Goal: Task Accomplishment & Management: Complete application form

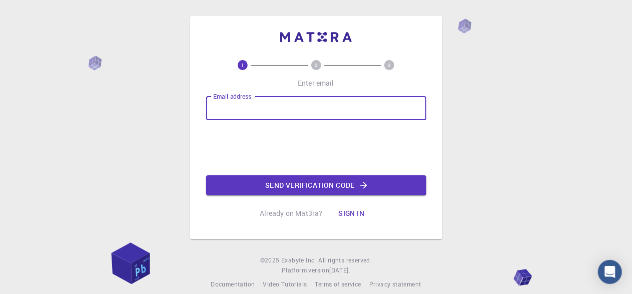
click at [265, 110] on input "Email address" at bounding box center [316, 108] width 220 height 24
type input "daniel.oyarzo@cloud.uautonoma.cl"
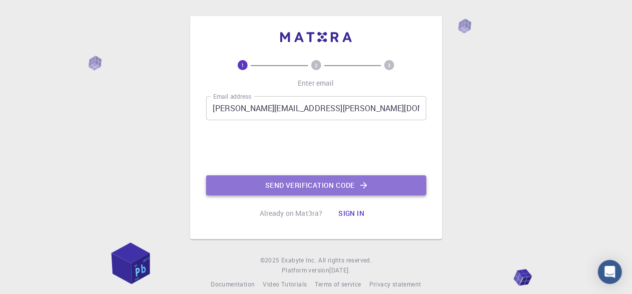
click at [286, 181] on button "Send verification code" at bounding box center [316, 185] width 220 height 20
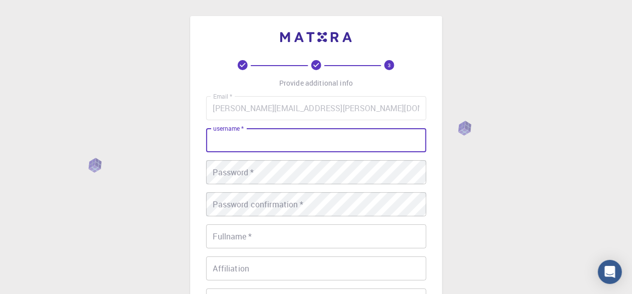
click at [263, 147] on input "username   *" at bounding box center [316, 140] width 220 height 24
type input "Daniel"
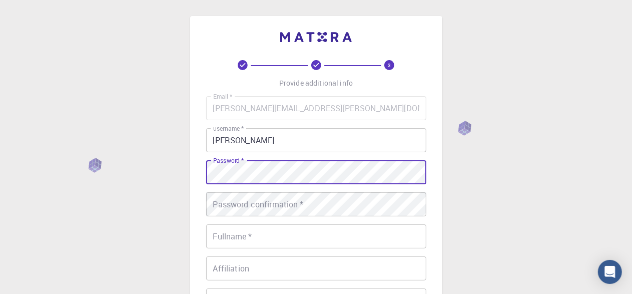
click at [127, 180] on div "3 Provide additional info Email   * daniel.oyarzo@cloud.uautonoma.cl Email   * …" at bounding box center [316, 255] width 632 height 510
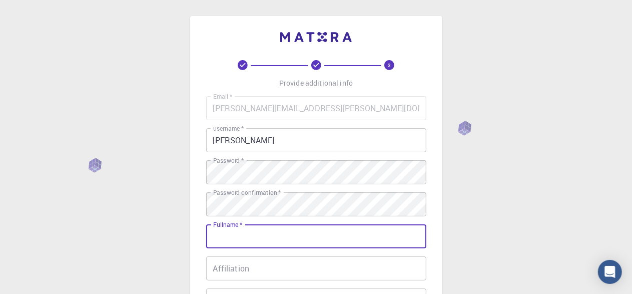
click at [238, 227] on div "Fullname   * Fullname   *" at bounding box center [316, 236] width 220 height 24
type input "[PERSON_NAME]"
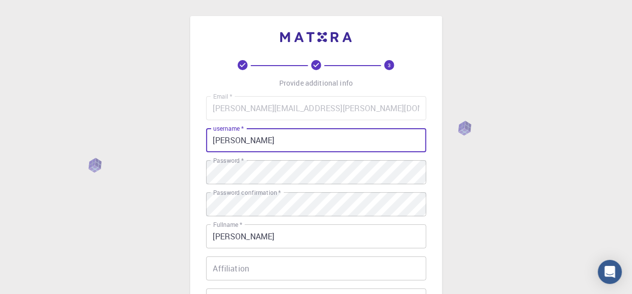
click at [283, 134] on input "Daniel" at bounding box center [316, 140] width 220 height 24
type input "D"
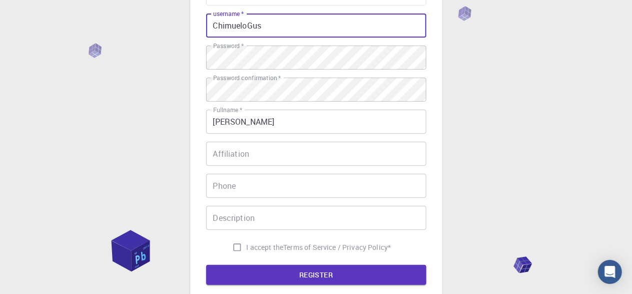
scroll to position [116, 0]
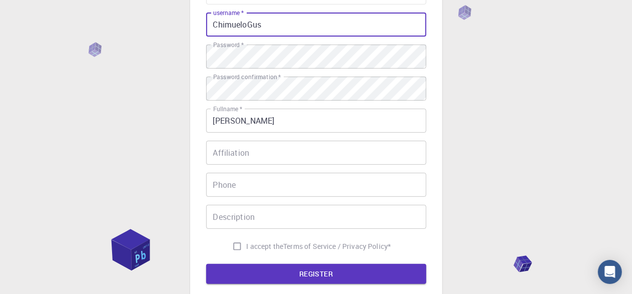
type input "ChimueloGus"
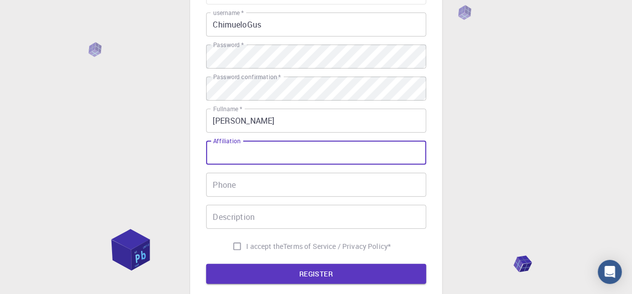
click at [267, 145] on input "Affiliation" at bounding box center [316, 153] width 220 height 24
type input "n"
type input "Universitario"
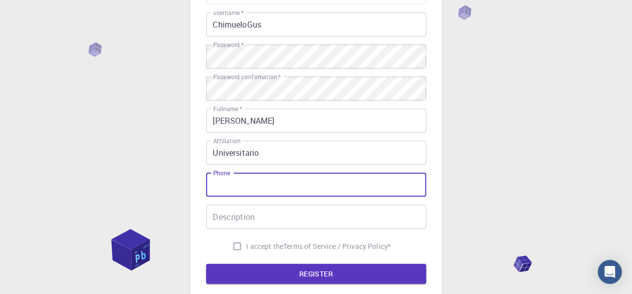
click at [220, 187] on input "Phone" at bounding box center [316, 185] width 220 height 24
click at [214, 184] on input "940897779" at bounding box center [316, 185] width 220 height 24
type input "+56940897779"
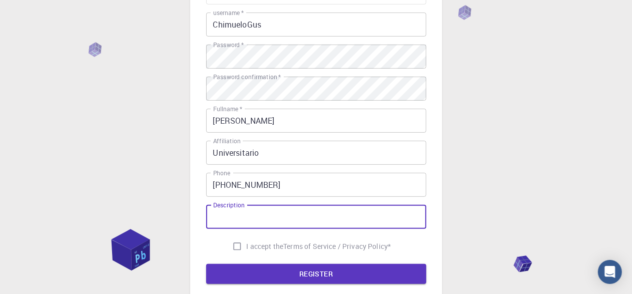
click at [229, 205] on div "Description Description" at bounding box center [316, 217] width 220 height 24
type input "Estudiante universitatio de la carrera de Química y farmacia"
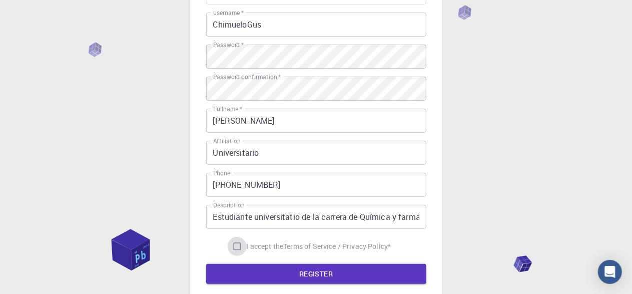
click at [230, 245] on input "I accept the Terms of Service / Privacy Policy *" at bounding box center [237, 246] width 19 height 19
checkbox input "true"
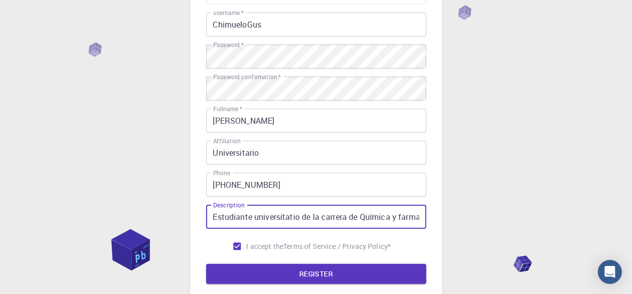
click at [296, 217] on input "Estudiante universitatio de la carrera de Química y farmacia" at bounding box center [316, 217] width 220 height 24
type input "Estudiante universitario de la carrera de Química y farmacia"
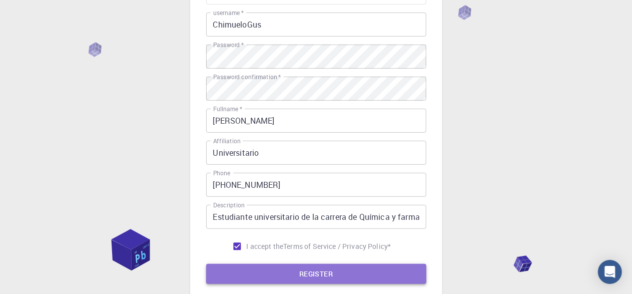
click at [265, 281] on button "REGISTER" at bounding box center [316, 274] width 220 height 20
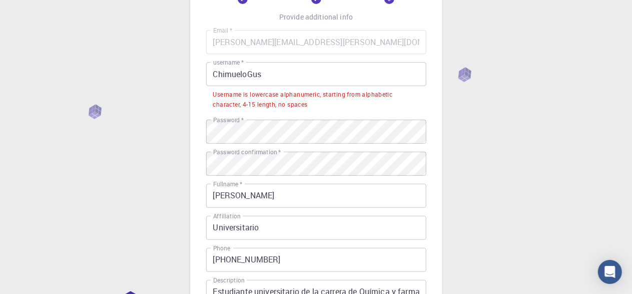
scroll to position [64, 0]
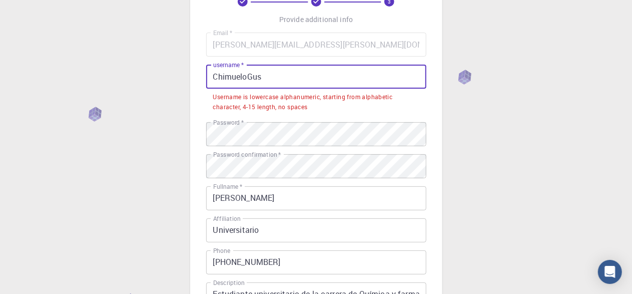
click at [294, 84] on input "ChimueloGus" at bounding box center [316, 77] width 220 height 24
click at [215, 77] on input "ChimueloGus" at bounding box center [316, 77] width 220 height 24
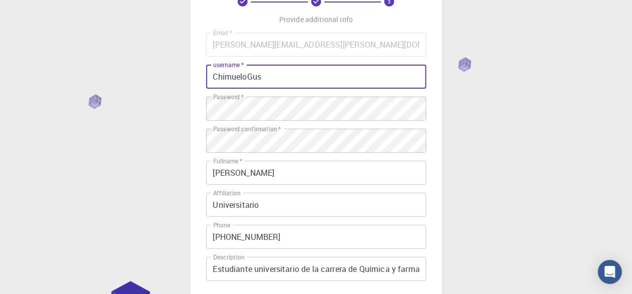
click at [215, 77] on input "ChimueloGus" at bounding box center [316, 77] width 220 height 24
click at [276, 70] on input "ChimueloGus" at bounding box center [316, 77] width 220 height 24
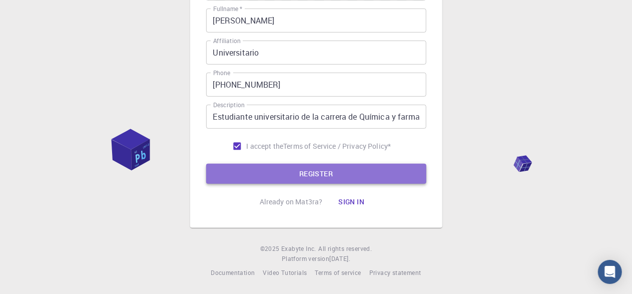
click at [280, 174] on button "REGISTER" at bounding box center [316, 174] width 220 height 20
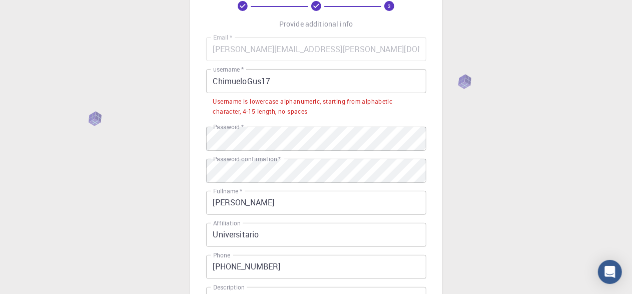
scroll to position [56, 0]
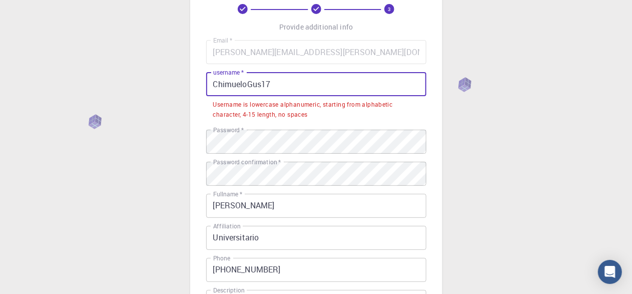
drag, startPoint x: 291, startPoint y: 87, endPoint x: 249, endPoint y: 86, distance: 42.6
click at [249, 86] on input "ChimueloGus17" at bounding box center [316, 84] width 220 height 24
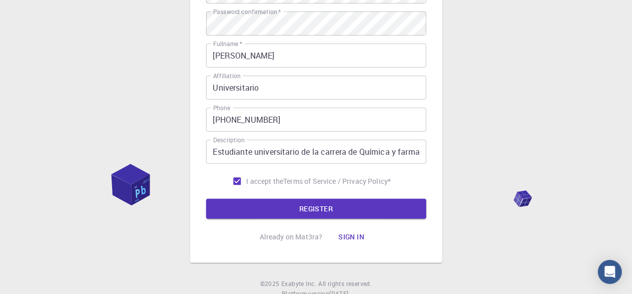
scroll to position [216, 0]
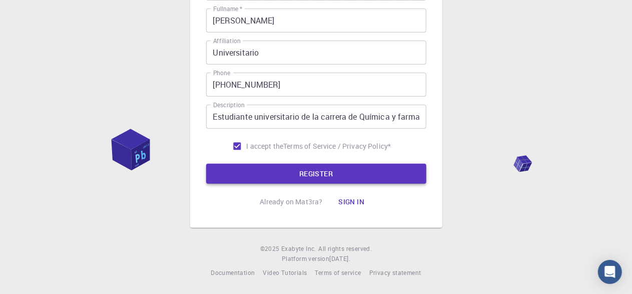
type input "Chimuelogus"
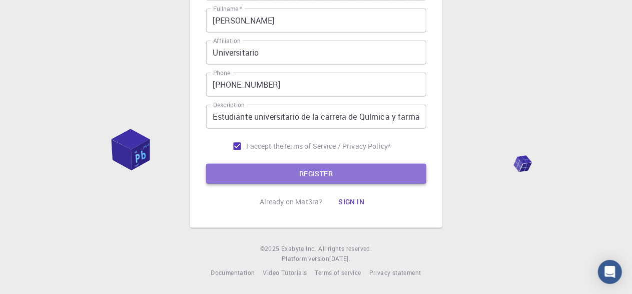
click at [252, 175] on button "REGISTER" at bounding box center [316, 174] width 220 height 20
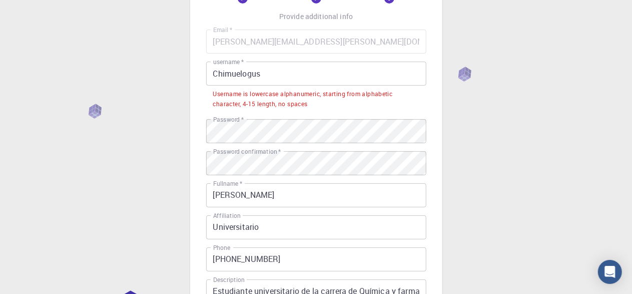
scroll to position [66, 0]
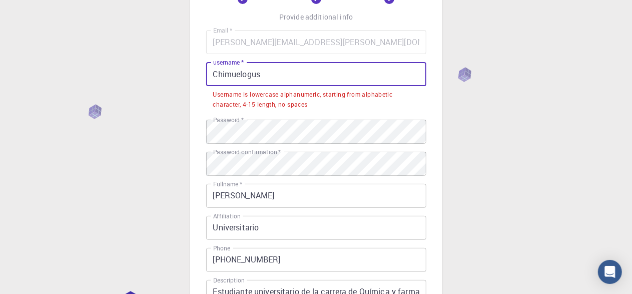
click at [276, 79] on input "Chimuelogus" at bounding box center [316, 74] width 220 height 24
drag, startPoint x: 272, startPoint y: 70, endPoint x: 200, endPoint y: 70, distance: 71.6
click at [200, 70] on div "3 Provide additional info Email   * daniel.oyarzo@cloud.uautonoma.cl Email   * …" at bounding box center [316, 176] width 252 height 453
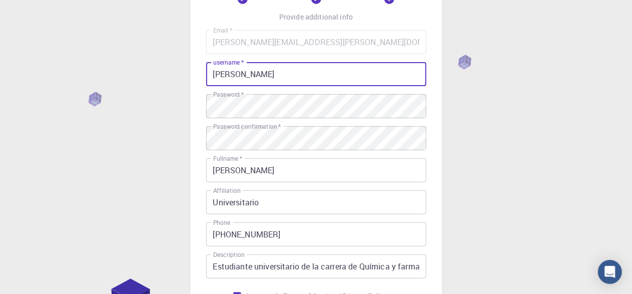
scroll to position [216, 0]
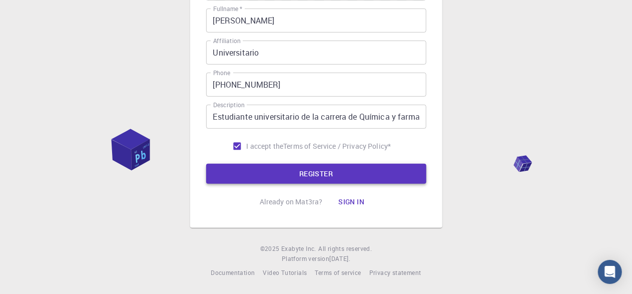
type input "Chimuelo"
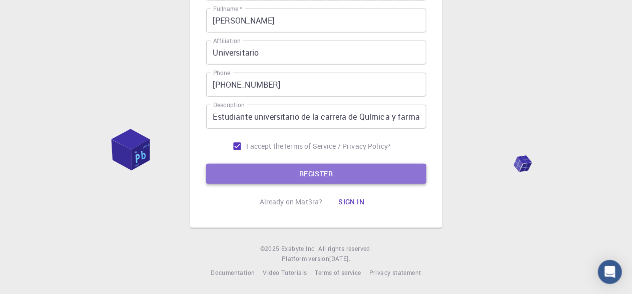
click at [234, 166] on button "REGISTER" at bounding box center [316, 174] width 220 height 20
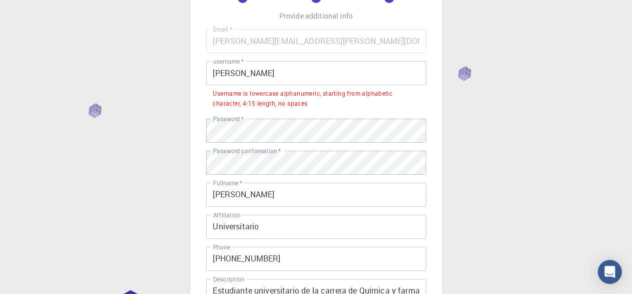
scroll to position [67, 0]
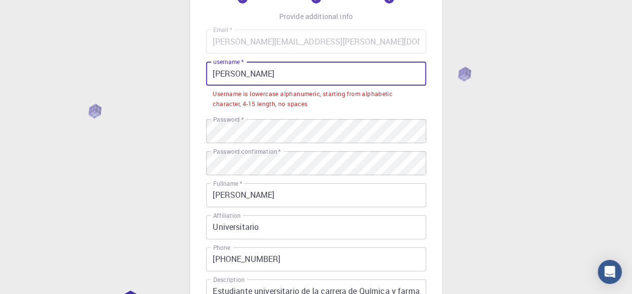
drag, startPoint x: 275, startPoint y: 72, endPoint x: 163, endPoint y: 60, distance: 112.7
click at [163, 60] on div "3 Provide additional info Email   * daniel.oyarzo@cloud.uautonoma.cl Email   * …" at bounding box center [316, 200] width 632 height 535
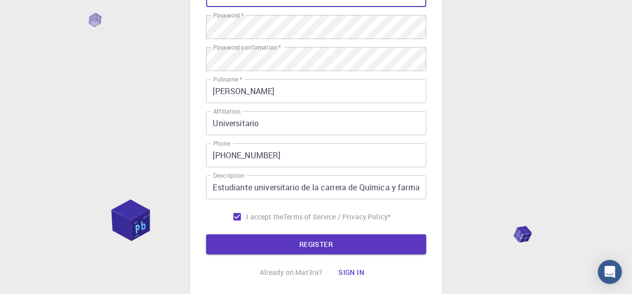
scroll to position [216, 0]
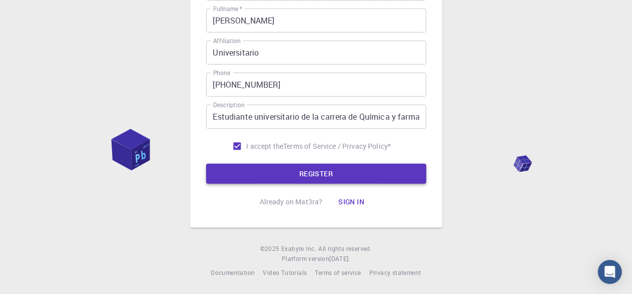
type input "@Chimuelogus17"
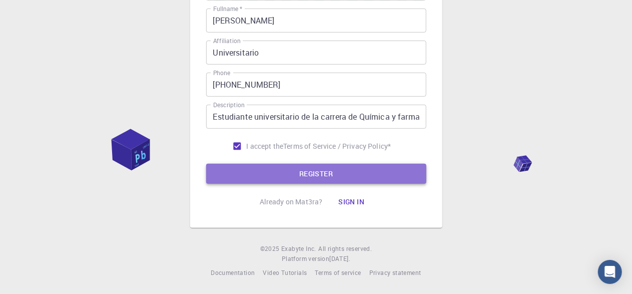
click at [239, 166] on button "REGISTER" at bounding box center [316, 174] width 220 height 20
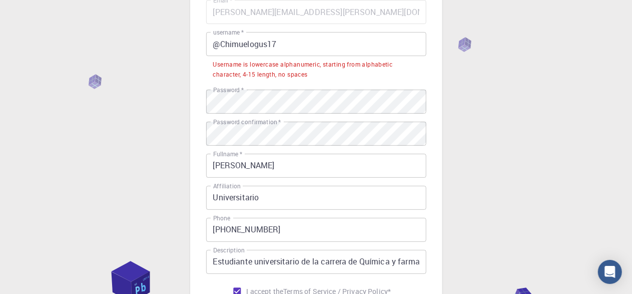
scroll to position [92, 0]
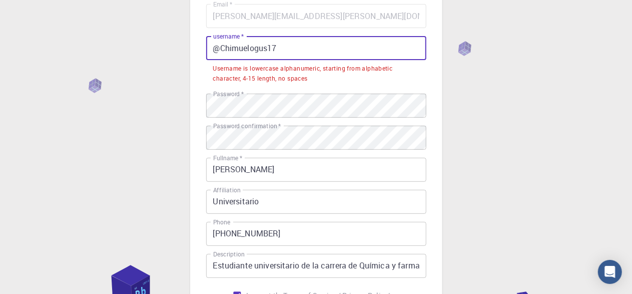
click at [288, 49] on input "@Chimuelogus17" at bounding box center [316, 48] width 220 height 24
click at [340, 44] on input "@Chimuelogus17" at bounding box center [316, 48] width 220 height 24
click at [274, 53] on input "@Chimuelogus17" at bounding box center [316, 48] width 220 height 24
drag, startPoint x: 293, startPoint y: 47, endPoint x: 206, endPoint y: 46, distance: 87.1
click at [206, 46] on div "3 Provide additional info Correo electrónico   * daniel.oyarzo@cloud.uautonoma.…" at bounding box center [316, 150] width 252 height 453
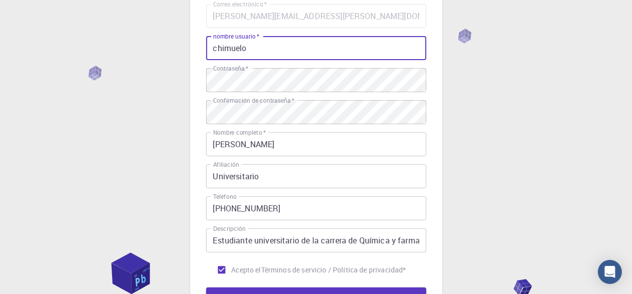
scroll to position [216, 0]
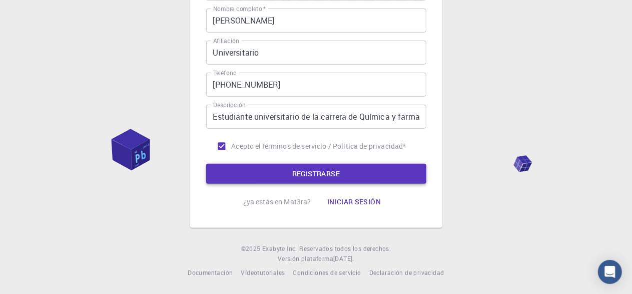
type input "chimuelo"
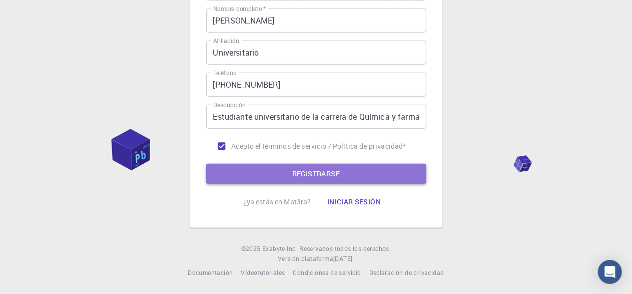
click at [256, 173] on button "REGISTRARSE" at bounding box center [316, 174] width 220 height 20
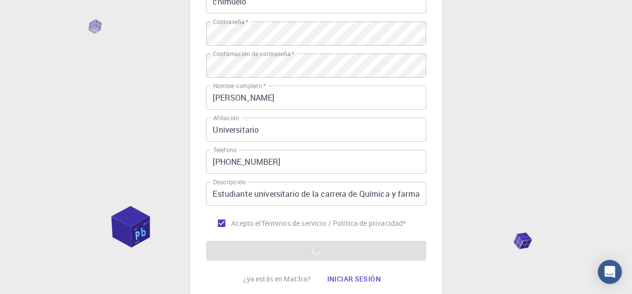
scroll to position [139, 0]
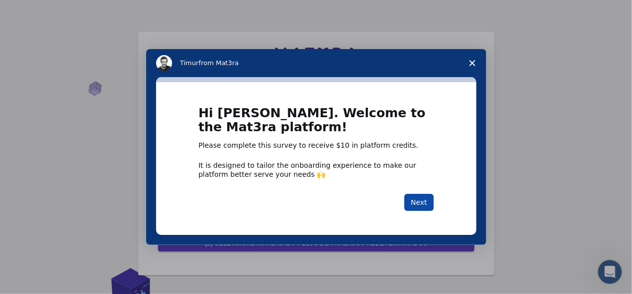
click at [415, 204] on button "Next" at bounding box center [420, 202] width 30 height 17
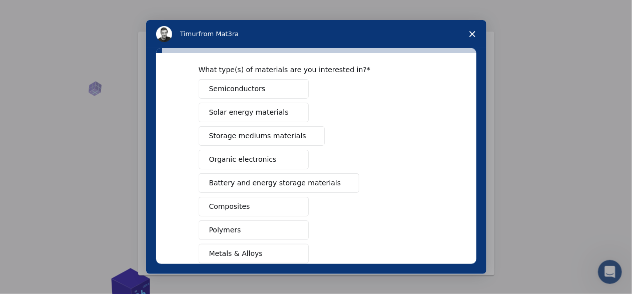
scroll to position [37, 0]
click at [250, 162] on span "Organic electronics" at bounding box center [243, 160] width 68 height 11
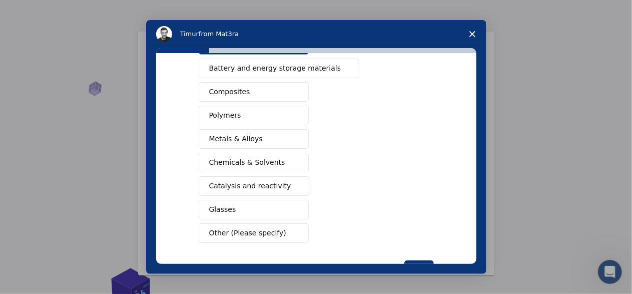
scroll to position [153, 0]
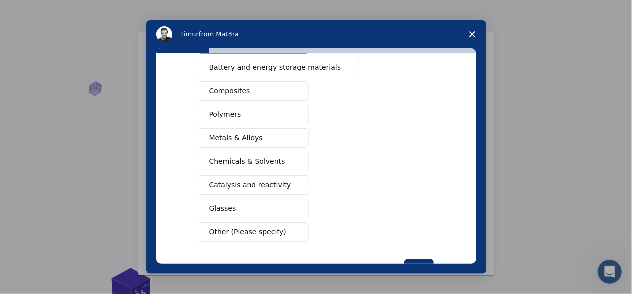
click at [232, 112] on span "Polymers" at bounding box center [225, 114] width 32 height 11
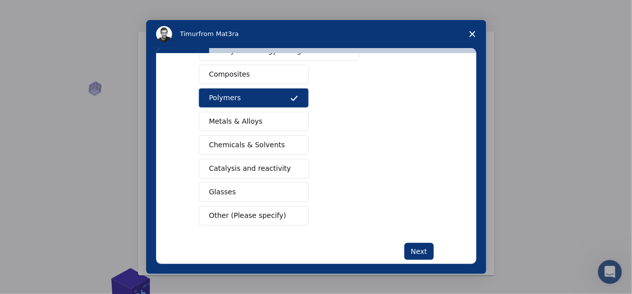
scroll to position [173, 0]
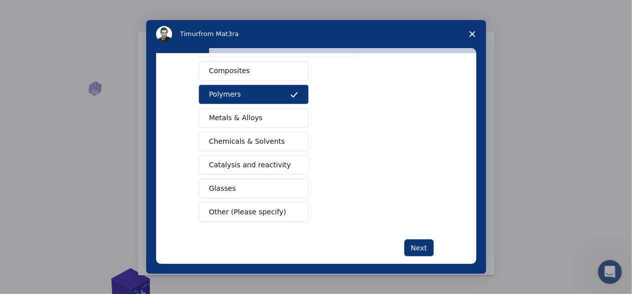
click at [241, 136] on span "Chemicals & Solvents" at bounding box center [247, 141] width 76 height 11
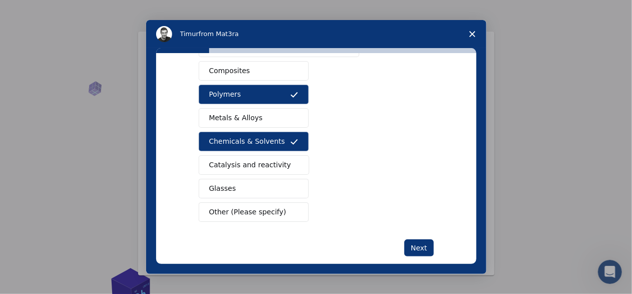
click at [248, 162] on span "Catalysis and reactivity" at bounding box center [250, 165] width 82 height 11
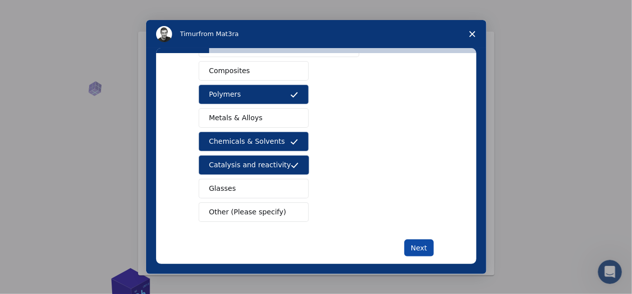
click at [418, 240] on button "Next" at bounding box center [420, 247] width 30 height 17
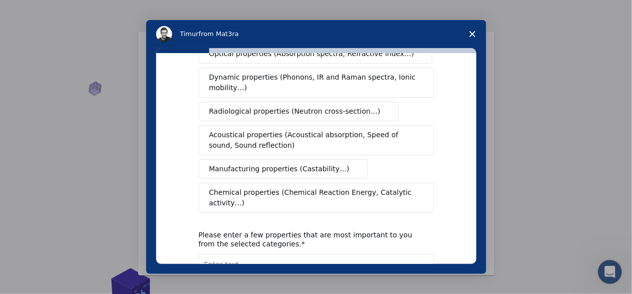
scroll to position [0, 0]
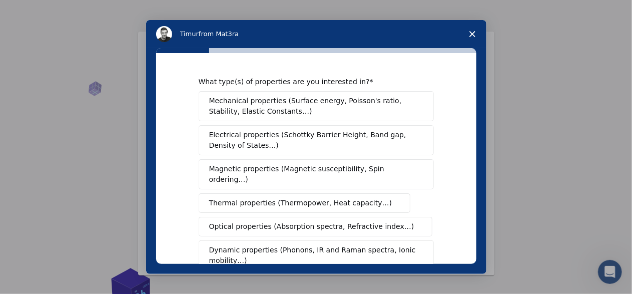
click at [350, 99] on span "Mechanical properties (Surface energy, Poisson's ratio, Stability, Elastic Cons…" at bounding box center [313, 106] width 209 height 21
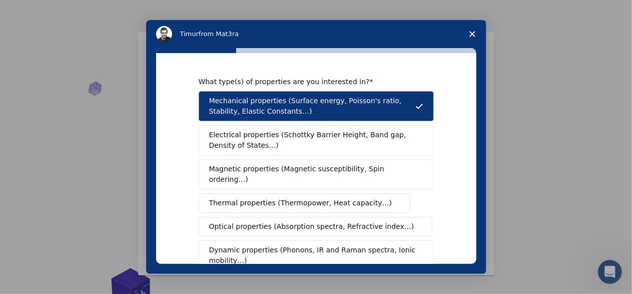
click at [340, 143] on span "Electrical properties (Schottky Barrier Height, Band gap, Density of States…)" at bounding box center [313, 140] width 208 height 21
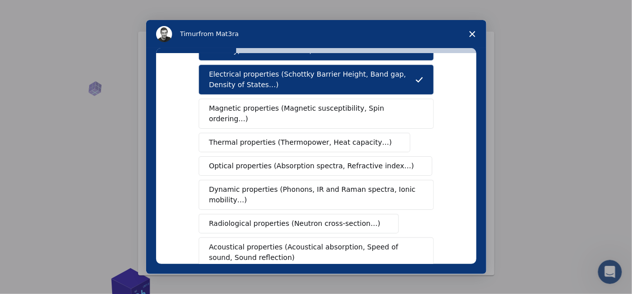
scroll to position [61, 0]
click at [306, 160] on span "Optical properties (Absorption spectra, Refractive index…)" at bounding box center [311, 165] width 205 height 11
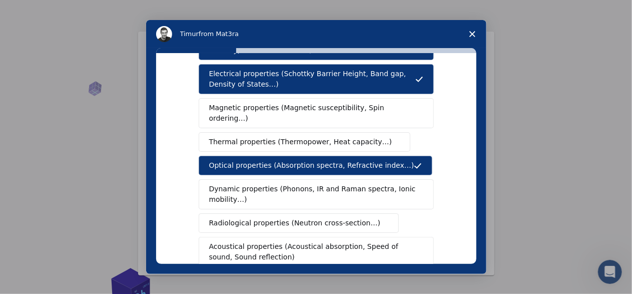
click at [294, 184] on span "Dynamic properties (Phonons, IR and Raman spectra, Ionic mobility…)" at bounding box center [313, 194] width 208 height 21
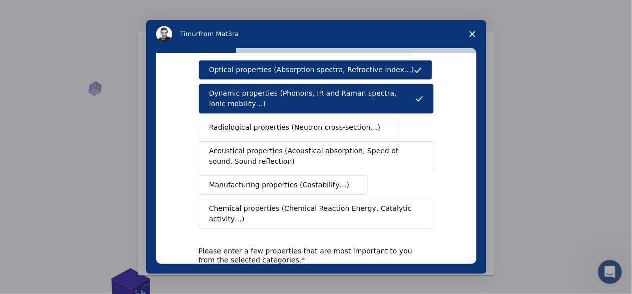
scroll to position [157, 0]
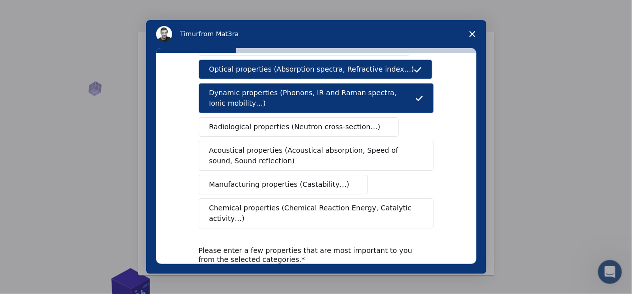
click at [320, 203] on span "Chemical properties (Chemical Reaction Energy, Catalytic activity…)" at bounding box center [312, 213] width 207 height 21
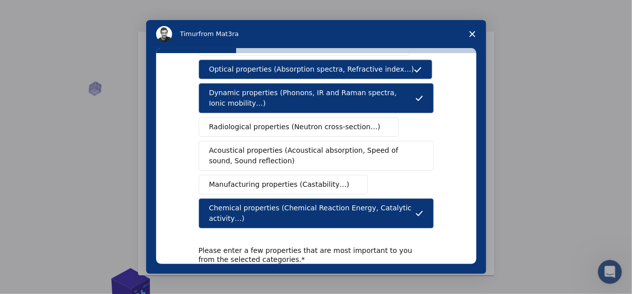
click at [276, 154] on button "Acoustical properties (Acoustical absorption, Speed of sound, Sound reflection)" at bounding box center [316, 156] width 235 height 30
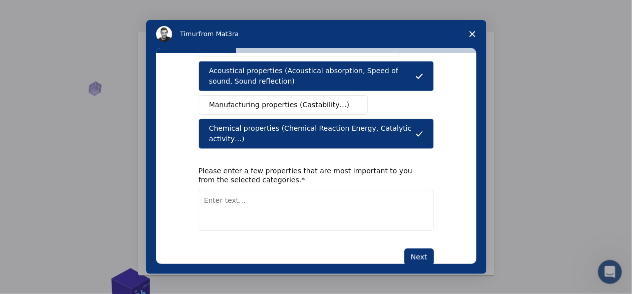
scroll to position [237, 0]
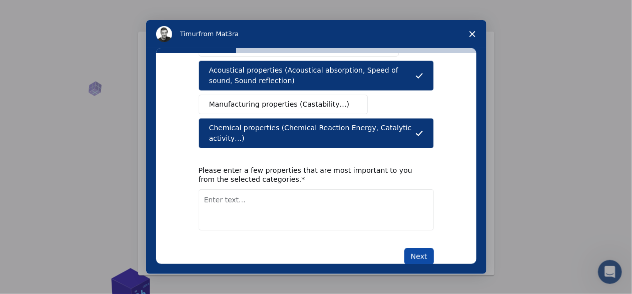
click at [421, 248] on button "Next" at bounding box center [420, 256] width 30 height 17
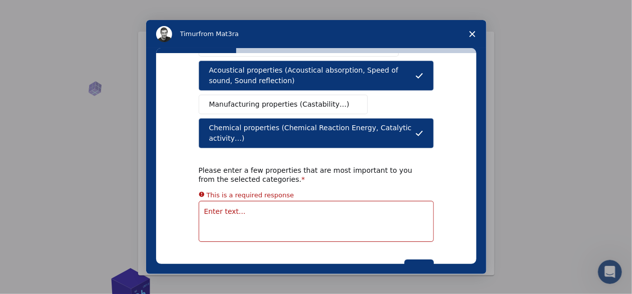
click at [312, 209] on div "What type(s) of properties are you interested in? Mechanical properties (Surfac…" at bounding box center [316, 58] width 235 height 437
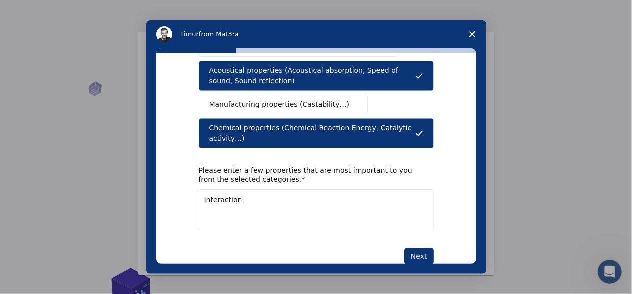
click at [219, 189] on textarea "Interaction" at bounding box center [316, 209] width 235 height 41
drag, startPoint x: 219, startPoint y: 176, endPoint x: 264, endPoint y: 198, distance: 49.5
click at [264, 198] on textarea "Interaction" at bounding box center [316, 209] width 235 height 41
type textarea "Interacción ligando-receptor"
click at [409, 248] on button "Next" at bounding box center [420, 256] width 30 height 17
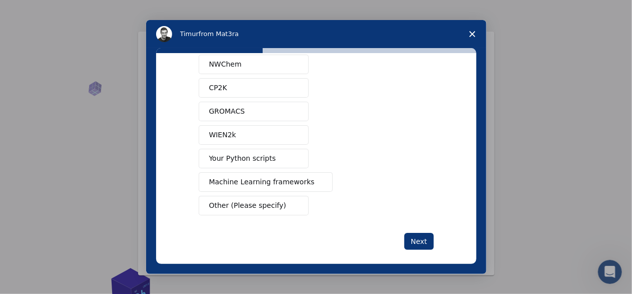
scroll to position [114, 0]
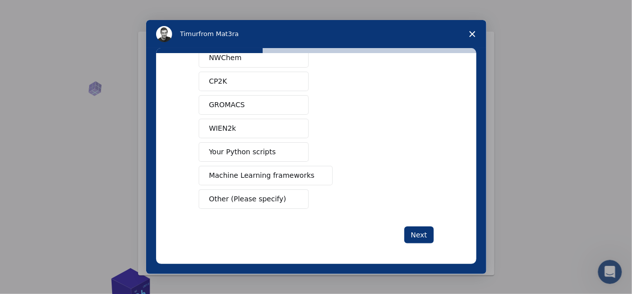
click at [262, 200] on span "Other (Please specify)" at bounding box center [247, 199] width 77 height 11
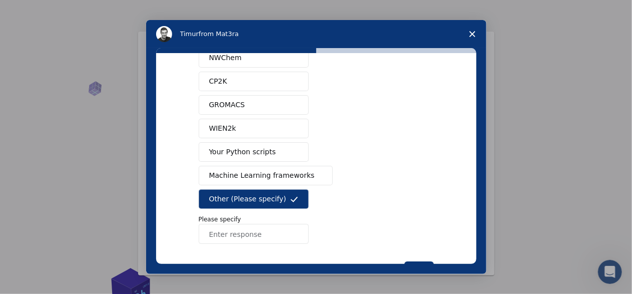
click at [262, 200] on span "Other (Please specify)" at bounding box center [247, 199] width 77 height 11
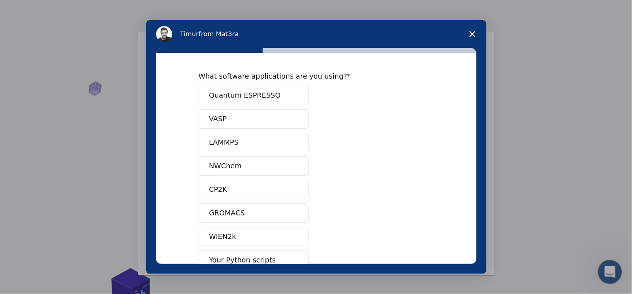
scroll to position [0, 0]
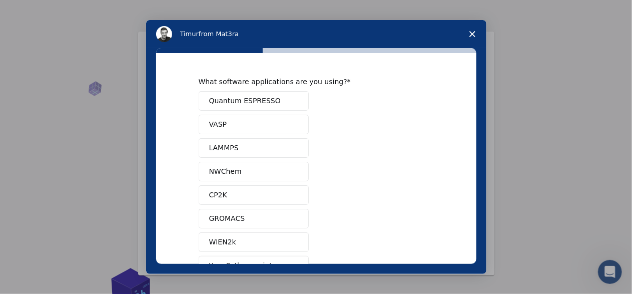
click at [231, 174] on span "NWChem" at bounding box center [225, 171] width 33 height 11
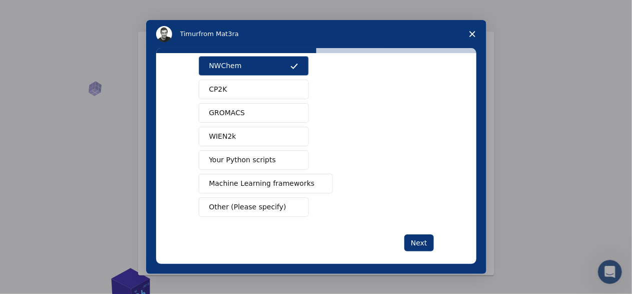
scroll to position [114, 0]
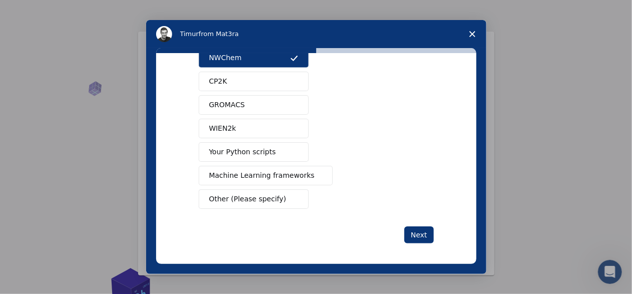
click at [270, 166] on button "Machine Learning frameworks" at bounding box center [266, 176] width 135 height 20
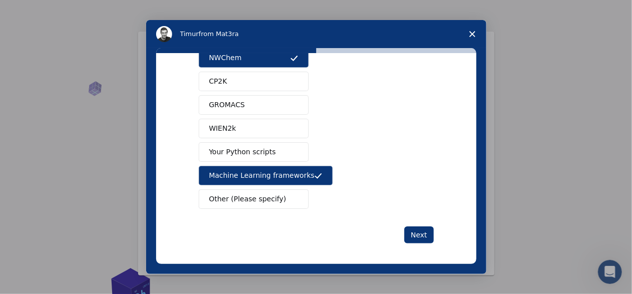
click at [276, 155] on button "Your Python scripts" at bounding box center [254, 152] width 110 height 20
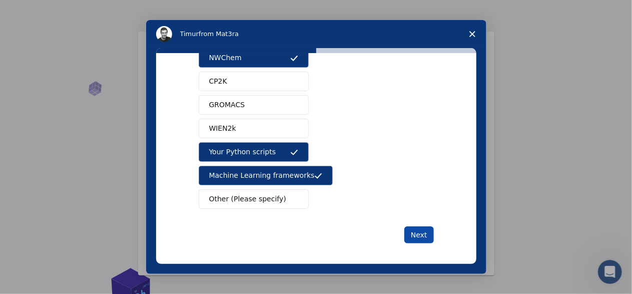
click at [421, 230] on button "Next" at bounding box center [420, 234] width 30 height 17
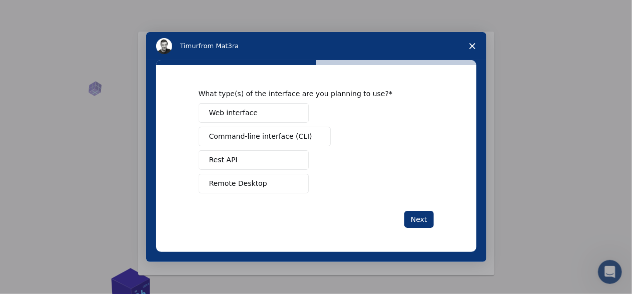
scroll to position [0, 0]
click at [244, 110] on span "Web interface" at bounding box center [233, 113] width 49 height 11
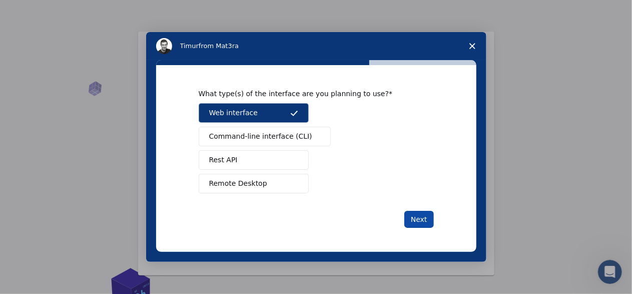
click at [420, 220] on button "Next" at bounding box center [420, 219] width 30 height 17
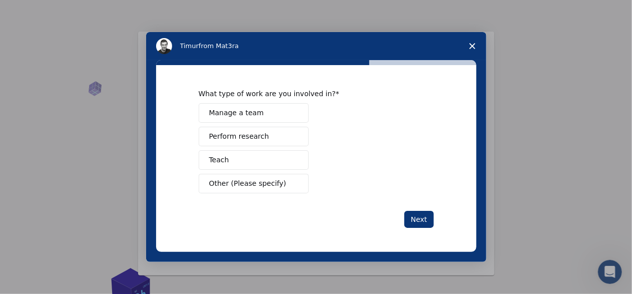
click at [238, 183] on span "Other (Please specify)" at bounding box center [247, 183] width 77 height 11
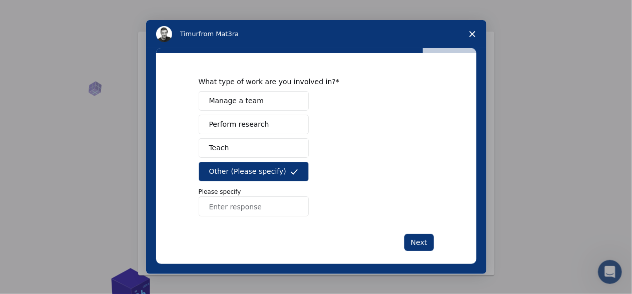
click at [225, 210] on input "Enter response" at bounding box center [254, 206] width 110 height 20
type input "estudent"
click at [413, 240] on button "Next" at bounding box center [420, 242] width 30 height 17
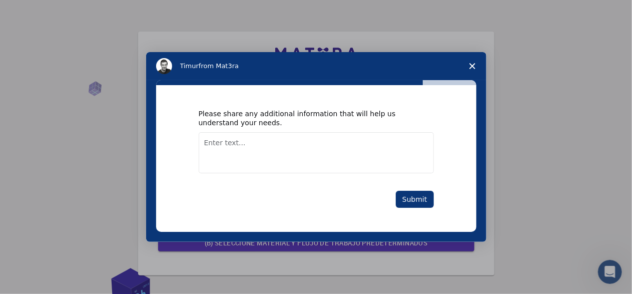
click at [308, 147] on textarea "Enter text..." at bounding box center [316, 152] width 235 height 41
type textarea "not"
click at [410, 195] on button "Submit" at bounding box center [415, 199] width 38 height 17
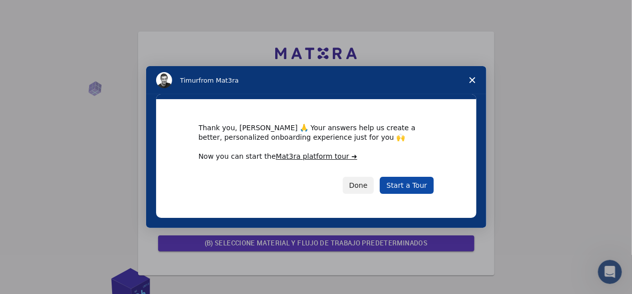
click at [421, 179] on link "Start a Tour" at bounding box center [407, 185] width 54 height 17
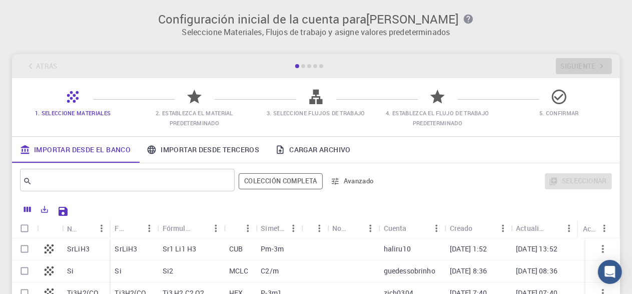
click at [390, 138] on div "Importar desde el banco Importar desde terceros Cargar archivo" at bounding box center [316, 150] width 608 height 26
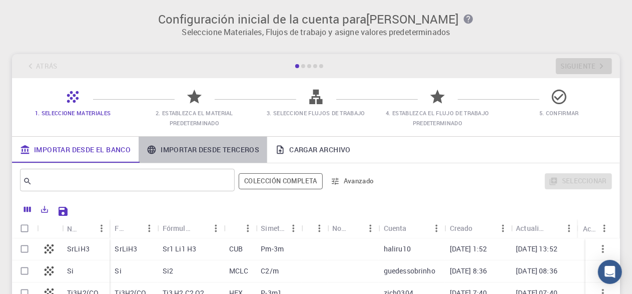
click at [246, 147] on link "Importar desde terceros" at bounding box center [203, 150] width 129 height 26
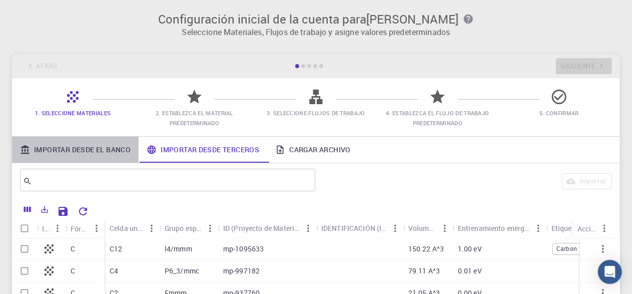
click at [98, 144] on link "Importar desde el banco" at bounding box center [75, 150] width 127 height 26
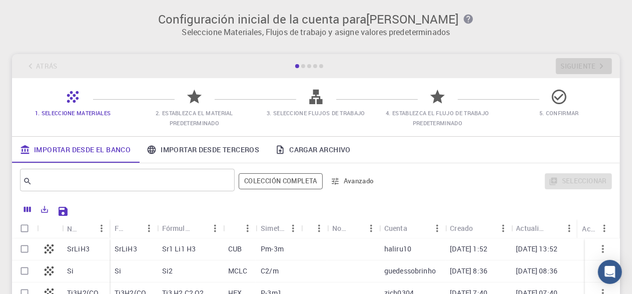
click at [323, 63] on div "Atrás Siguiente" at bounding box center [316, 66] width 608 height 24
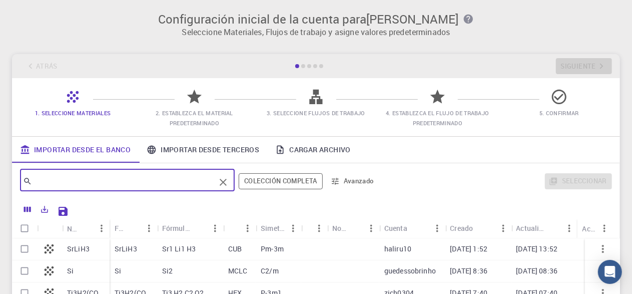
click at [137, 179] on input "text" at bounding box center [123, 181] width 183 height 14
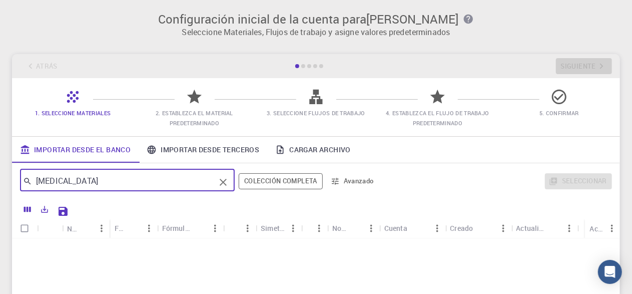
type input "[MEDICAL_DATA]"
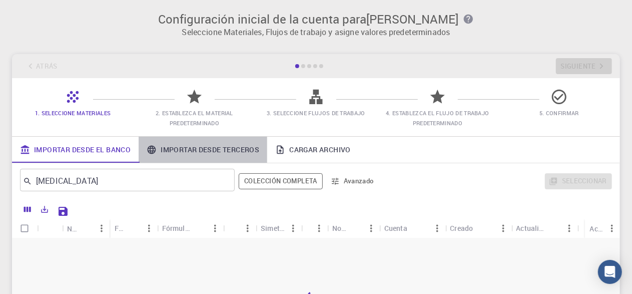
click at [210, 145] on link "Importar desde terceros" at bounding box center [203, 150] width 129 height 26
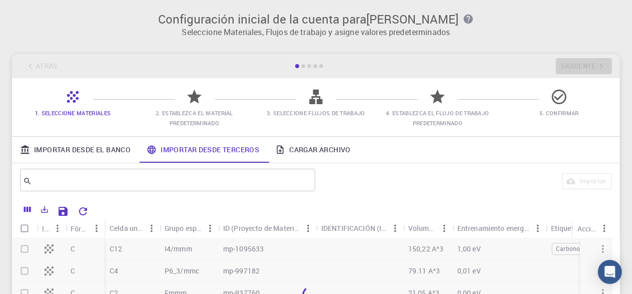
click at [149, 167] on div "Importar" at bounding box center [316, 181] width 608 height 36
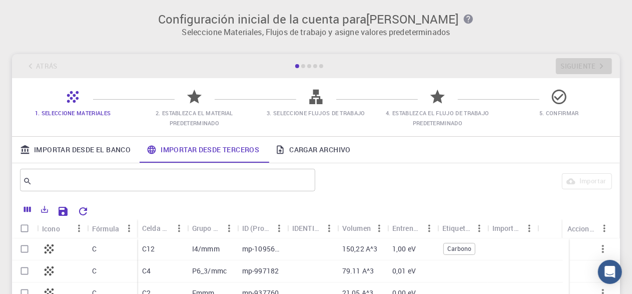
click at [126, 172] on div at bounding box center [167, 181] width 295 height 20
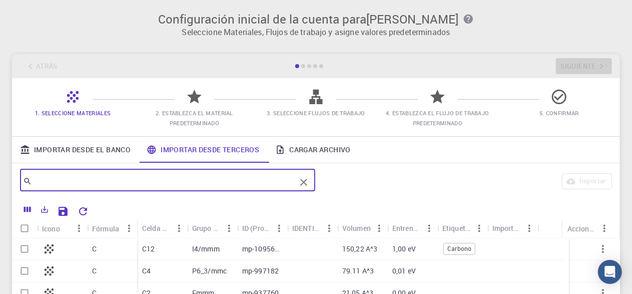
click at [114, 178] on input "text" at bounding box center [164, 181] width 264 height 14
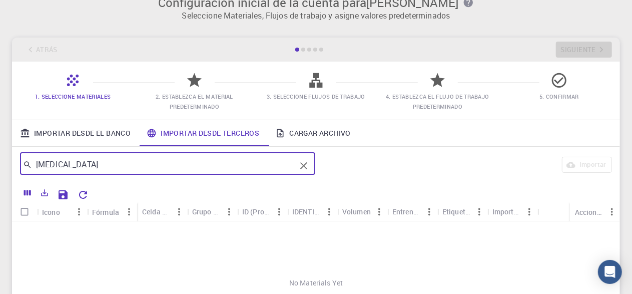
scroll to position [22, 0]
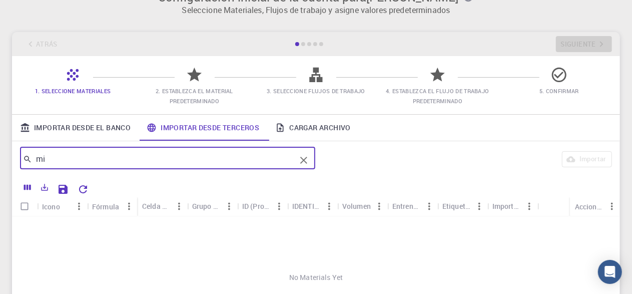
type input "m"
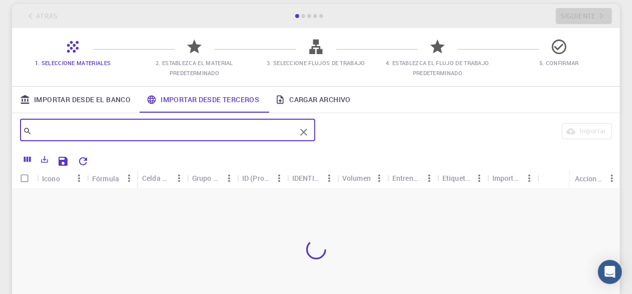
click at [128, 126] on input "text" at bounding box center [164, 131] width 264 height 14
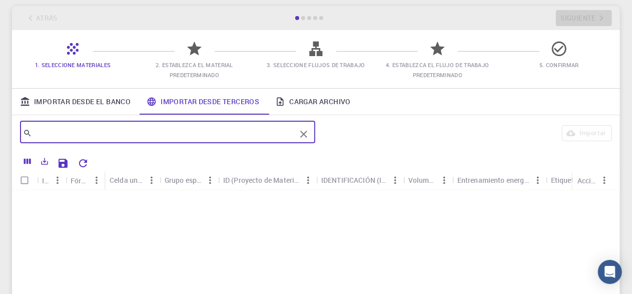
scroll to position [0, 0]
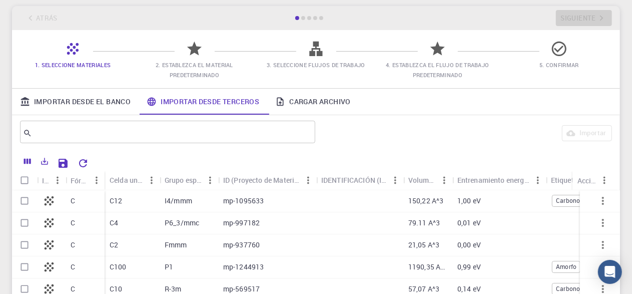
click at [89, 210] on div "C" at bounding box center [85, 201] width 39 height 22
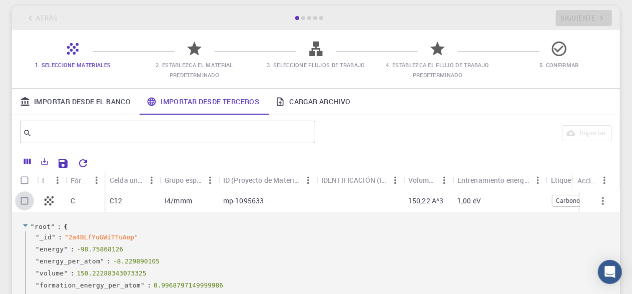
click at [29, 200] on input "Select row" at bounding box center [24, 200] width 19 height 19
checkbox input "true"
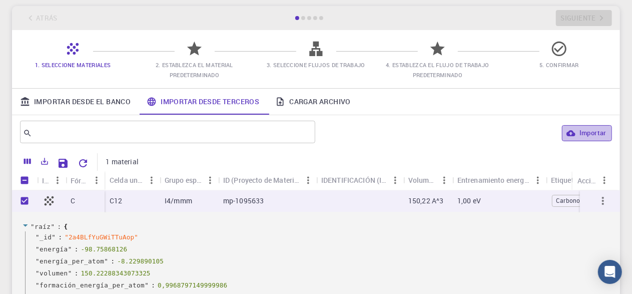
click at [577, 135] on button "Importar" at bounding box center [587, 133] width 50 height 16
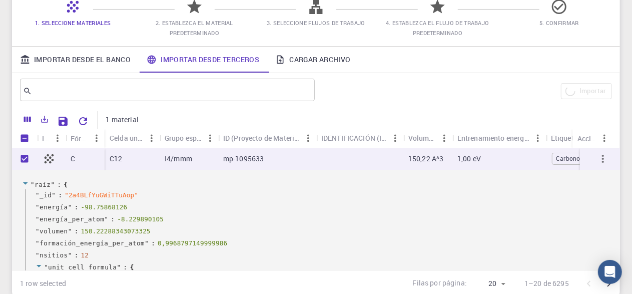
scroll to position [91, 0]
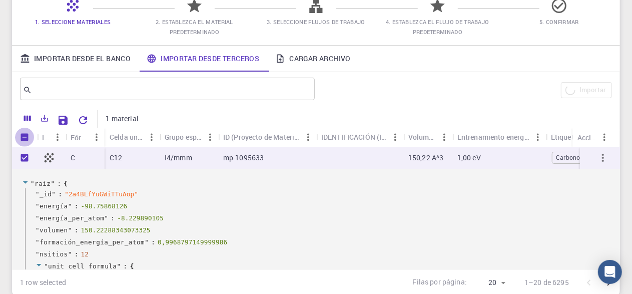
click at [27, 136] on input "Unselect all rows" at bounding box center [24, 137] width 19 height 19
checkbox input "false"
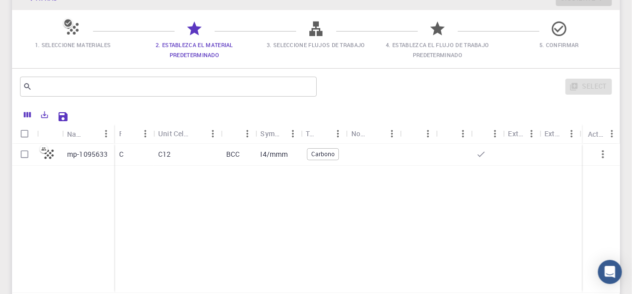
scroll to position [95, 0]
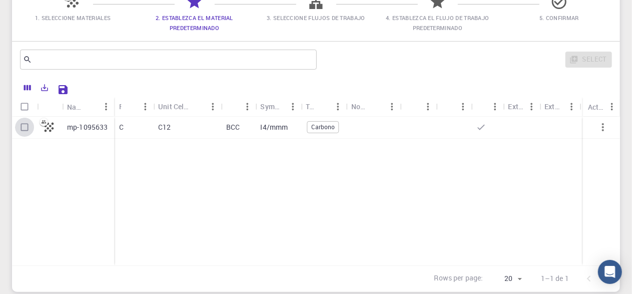
click at [29, 128] on input "Select row" at bounding box center [24, 127] width 19 height 19
checkbox input "true"
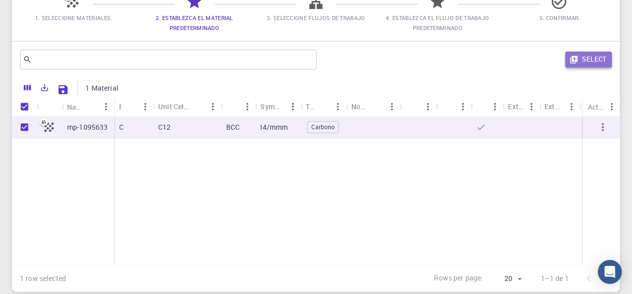
click at [594, 56] on button "Select" at bounding box center [589, 60] width 47 height 16
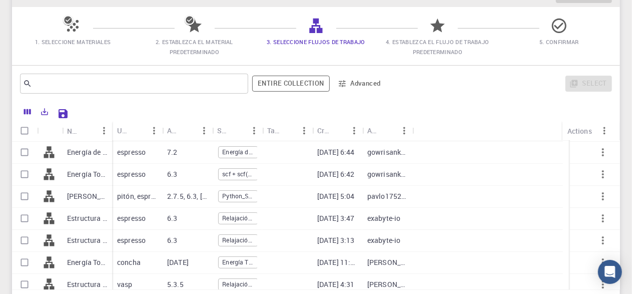
scroll to position [66, 0]
click at [99, 220] on p "Estructura de banda (LDA)" at bounding box center [87, 218] width 40 height 10
checkbox input "true"
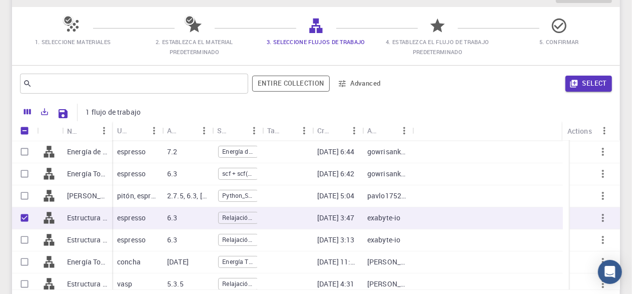
click at [93, 235] on p "Estructura de banda (LDA)" at bounding box center [87, 240] width 40 height 10
checkbox input "true"
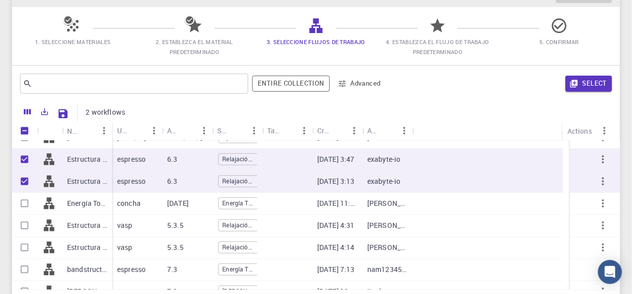
scroll to position [126, 0]
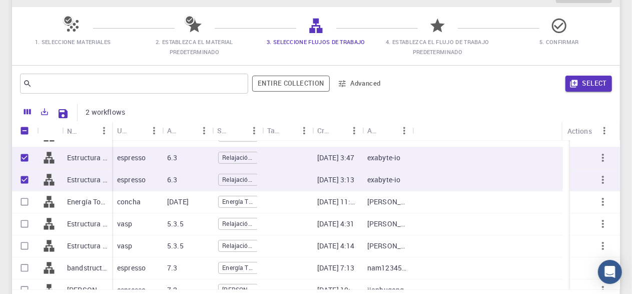
click at [74, 225] on p "Estructura de banda + Densidad de estados (TB) VASP 5.3.5 (clon) (clon)" at bounding box center [87, 224] width 40 height 10
checkbox input "true"
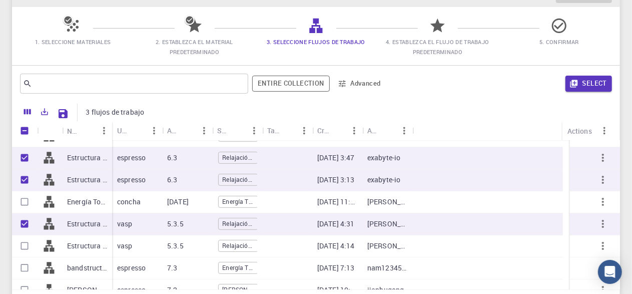
click at [76, 250] on p "Estructura de banda + Densidad de estados (TB) VASP 5.3.5 (clon) (clon)" at bounding box center [87, 246] width 40 height 10
checkbox input "true"
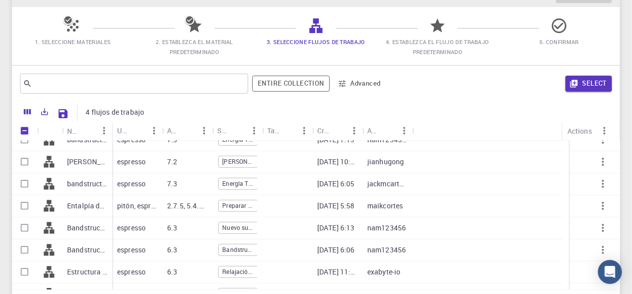
scroll to position [291, 0]
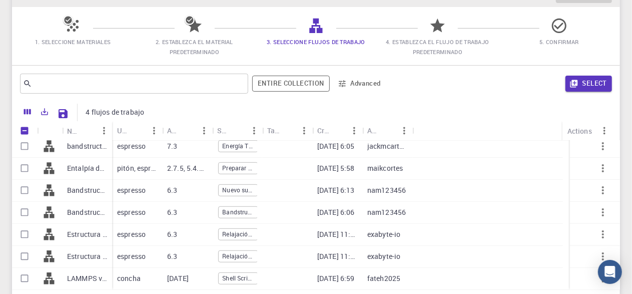
click at [74, 231] on p "Estructura de banda (LDA)" at bounding box center [87, 234] width 40 height 10
checkbox input "true"
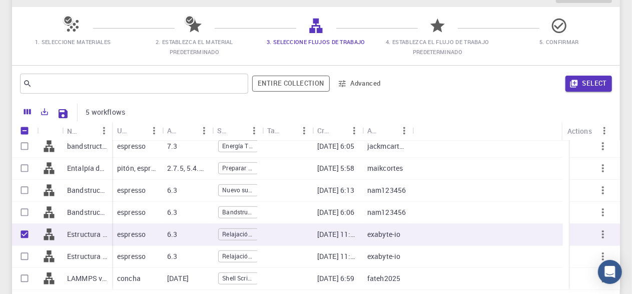
click at [81, 255] on p "Estructura de banda (LDA)" at bounding box center [87, 256] width 40 height 10
checkbox input "true"
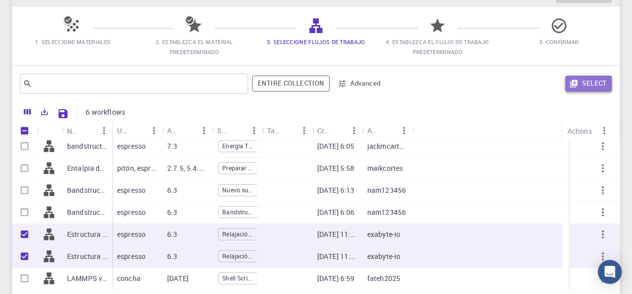
click at [603, 77] on button "Select" at bounding box center [589, 84] width 47 height 16
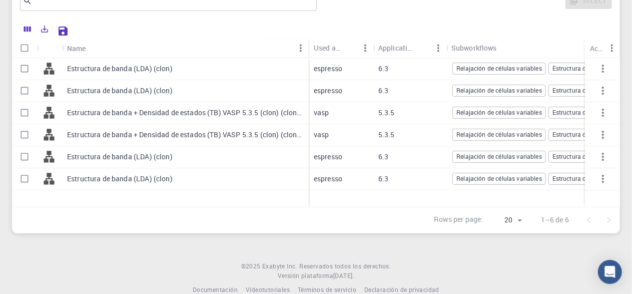
scroll to position [163, 0]
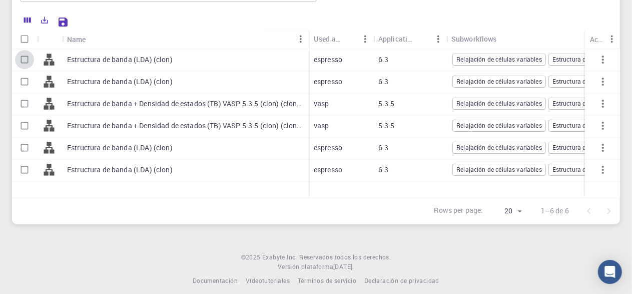
click at [24, 63] on input "Select row" at bounding box center [24, 59] width 19 height 19
checkbox input "true"
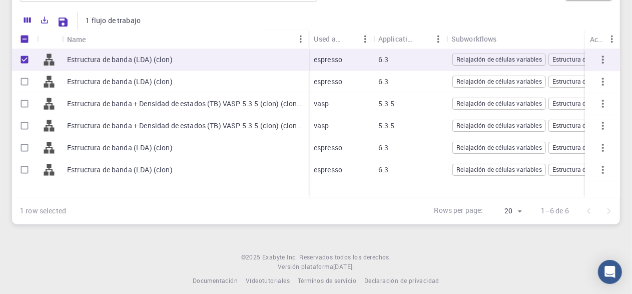
scroll to position [0, 0]
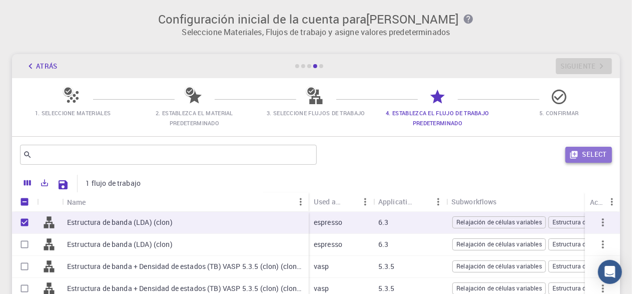
click at [590, 160] on button "Select" at bounding box center [589, 155] width 47 height 16
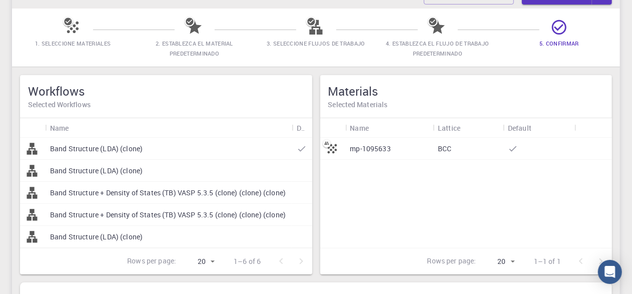
scroll to position [56, 0]
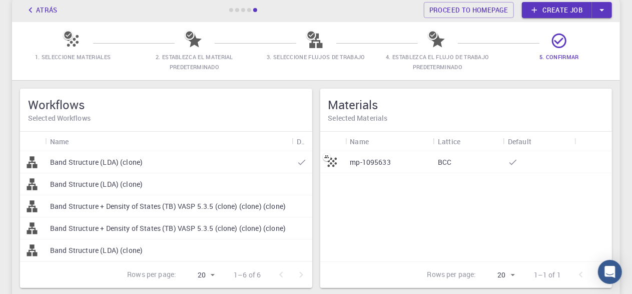
click at [556, 41] on icon at bounding box center [559, 41] width 15 height 15
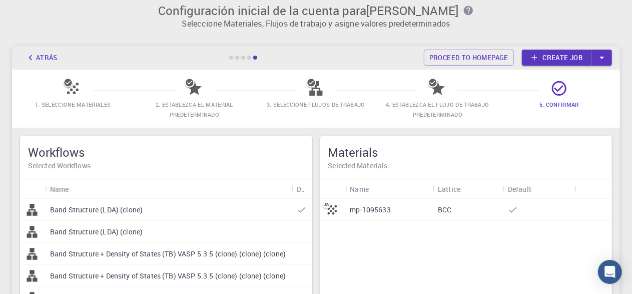
scroll to position [8, 0]
click at [539, 52] on link "Create job" at bounding box center [557, 58] width 70 height 16
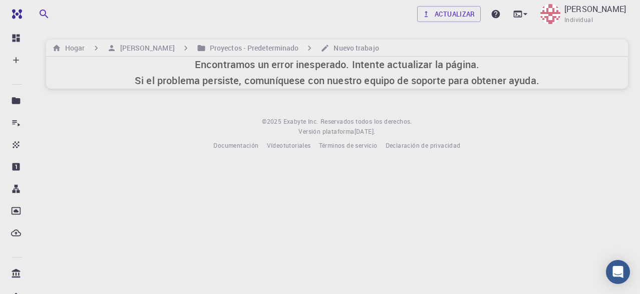
click at [298, 76] on h6 "Encontramos un error inesperado. Intente actualizar la página. Si el problema p…" at bounding box center [337, 73] width 405 height 32
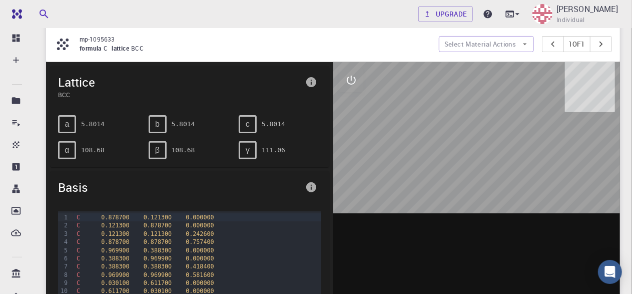
scroll to position [100, 0]
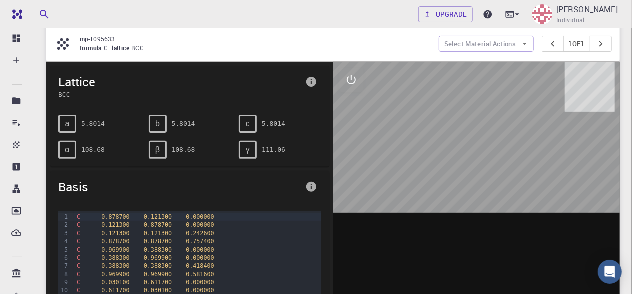
drag, startPoint x: 462, startPoint y: 147, endPoint x: 402, endPoint y: 165, distance: 62.7
click at [402, 165] on div at bounding box center [476, 217] width 287 height 311
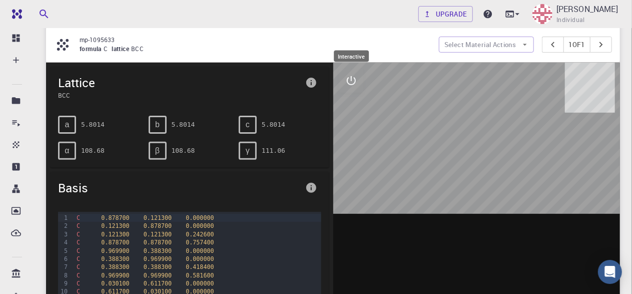
click at [352, 80] on icon "interactive" at bounding box center [351, 81] width 12 height 12
click at [353, 104] on icon "view" at bounding box center [351, 105] width 12 height 12
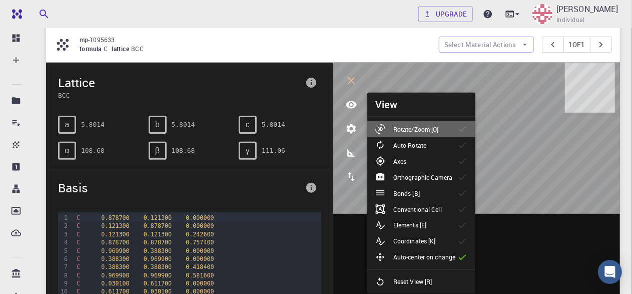
click at [424, 132] on p "Rotate/Zoom [O]" at bounding box center [417, 129] width 46 height 9
